Goal: Transaction & Acquisition: Book appointment/travel/reservation

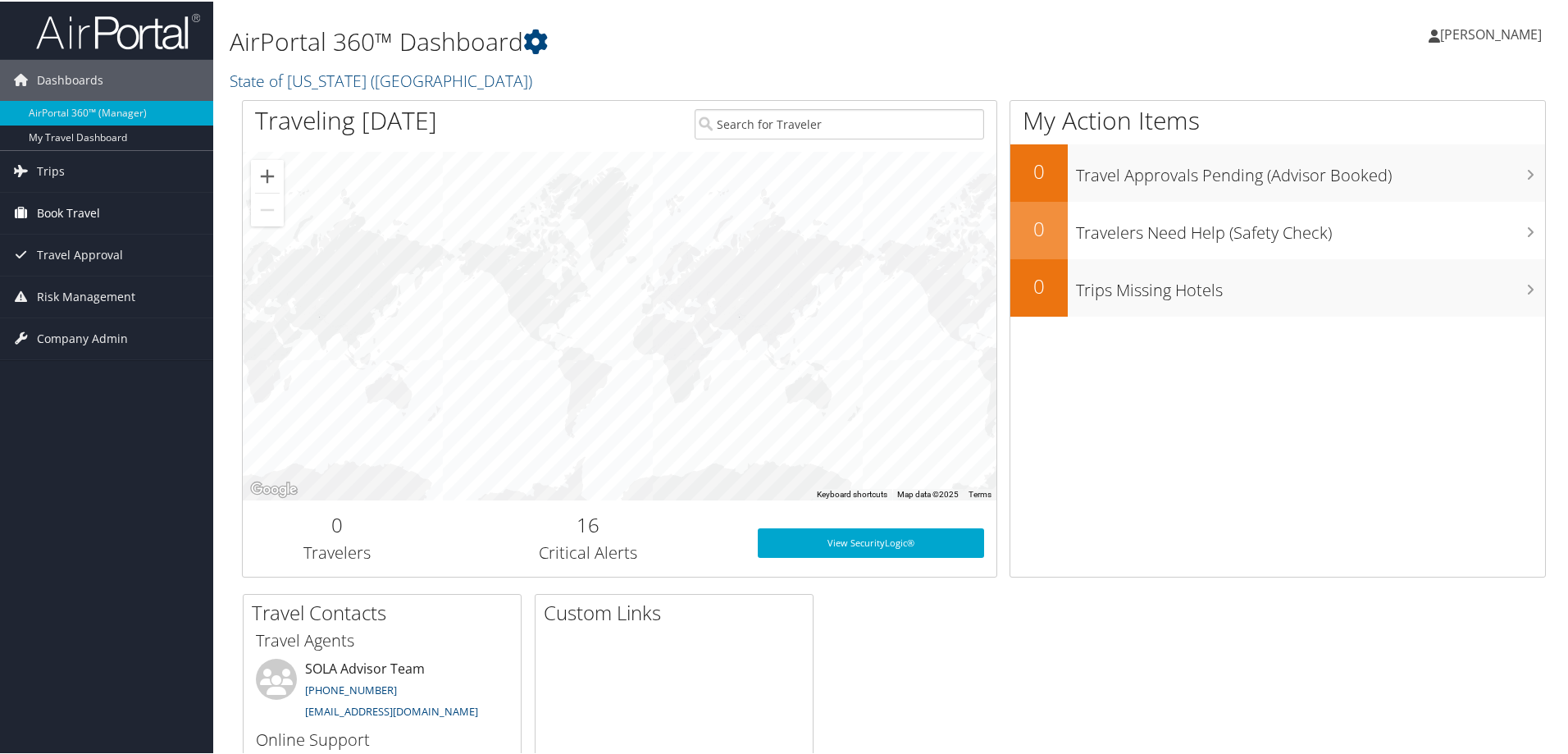
click at [65, 209] on span "Book Travel" at bounding box center [68, 212] width 63 height 41
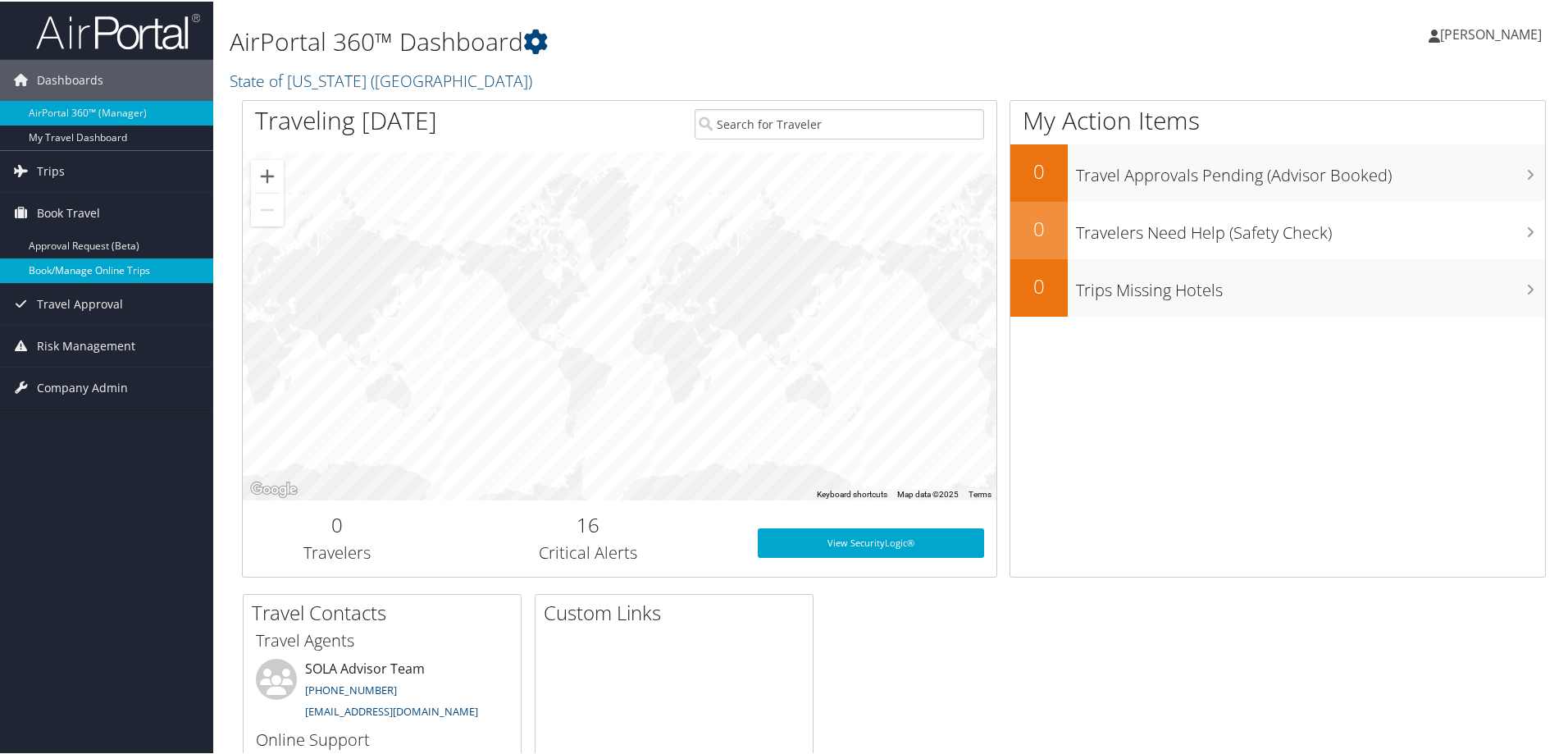
click at [67, 272] on link "Book/Manage Online Trips" at bounding box center [106, 268] width 213 height 24
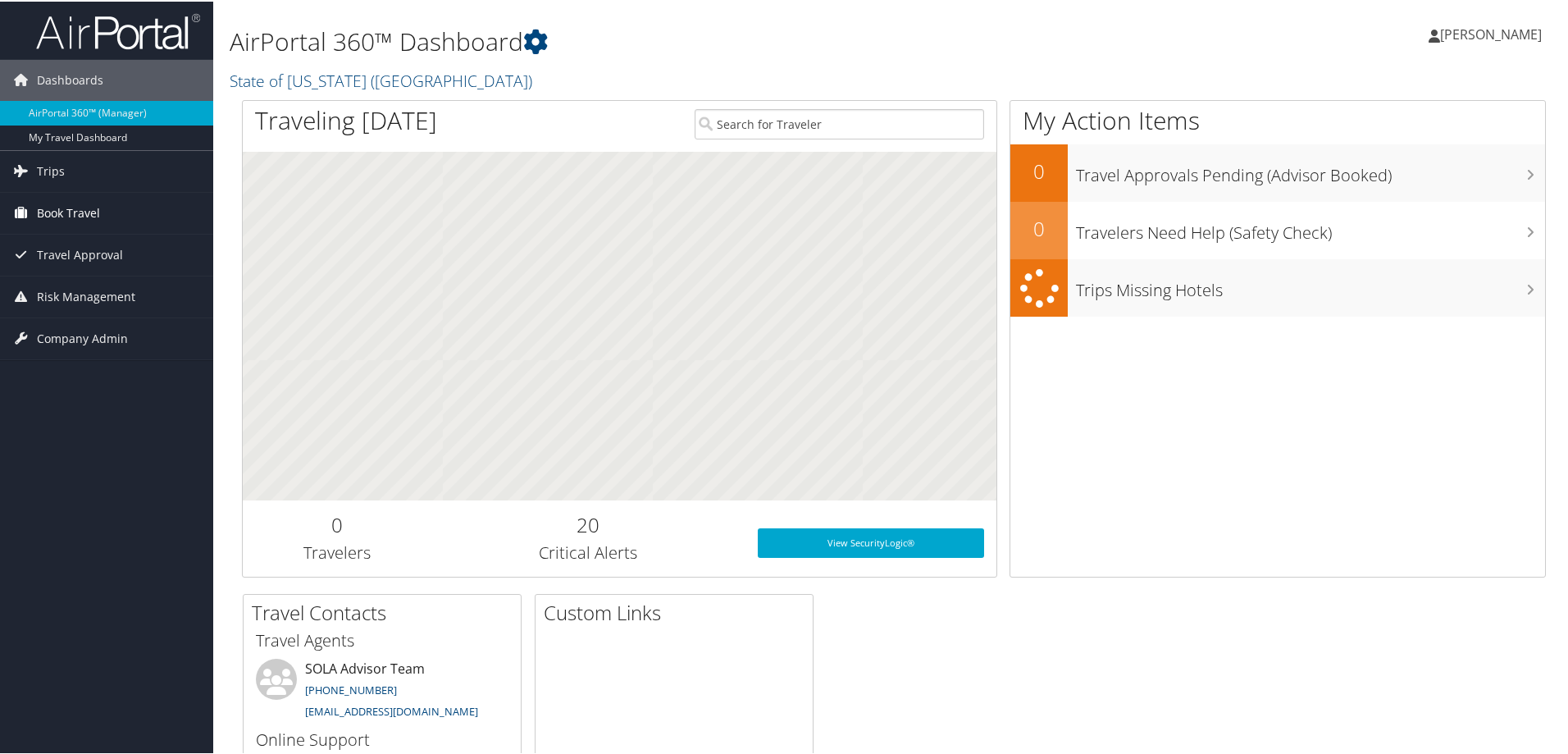
click at [50, 208] on span "Book Travel" at bounding box center [68, 212] width 63 height 41
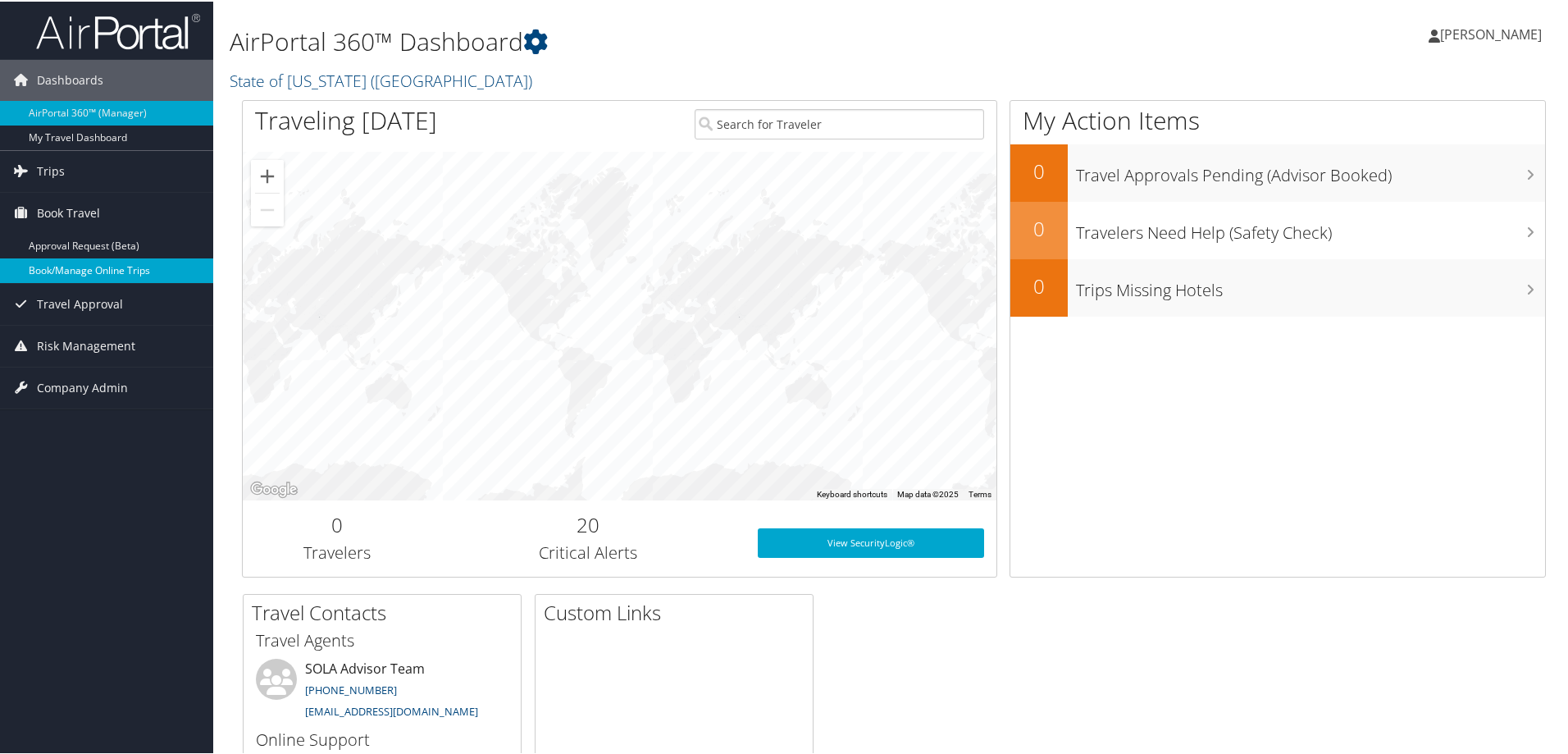
click at [53, 268] on link "Book/Manage Online Trips" at bounding box center [106, 268] width 213 height 24
